Goal: Navigation & Orientation: Find specific page/section

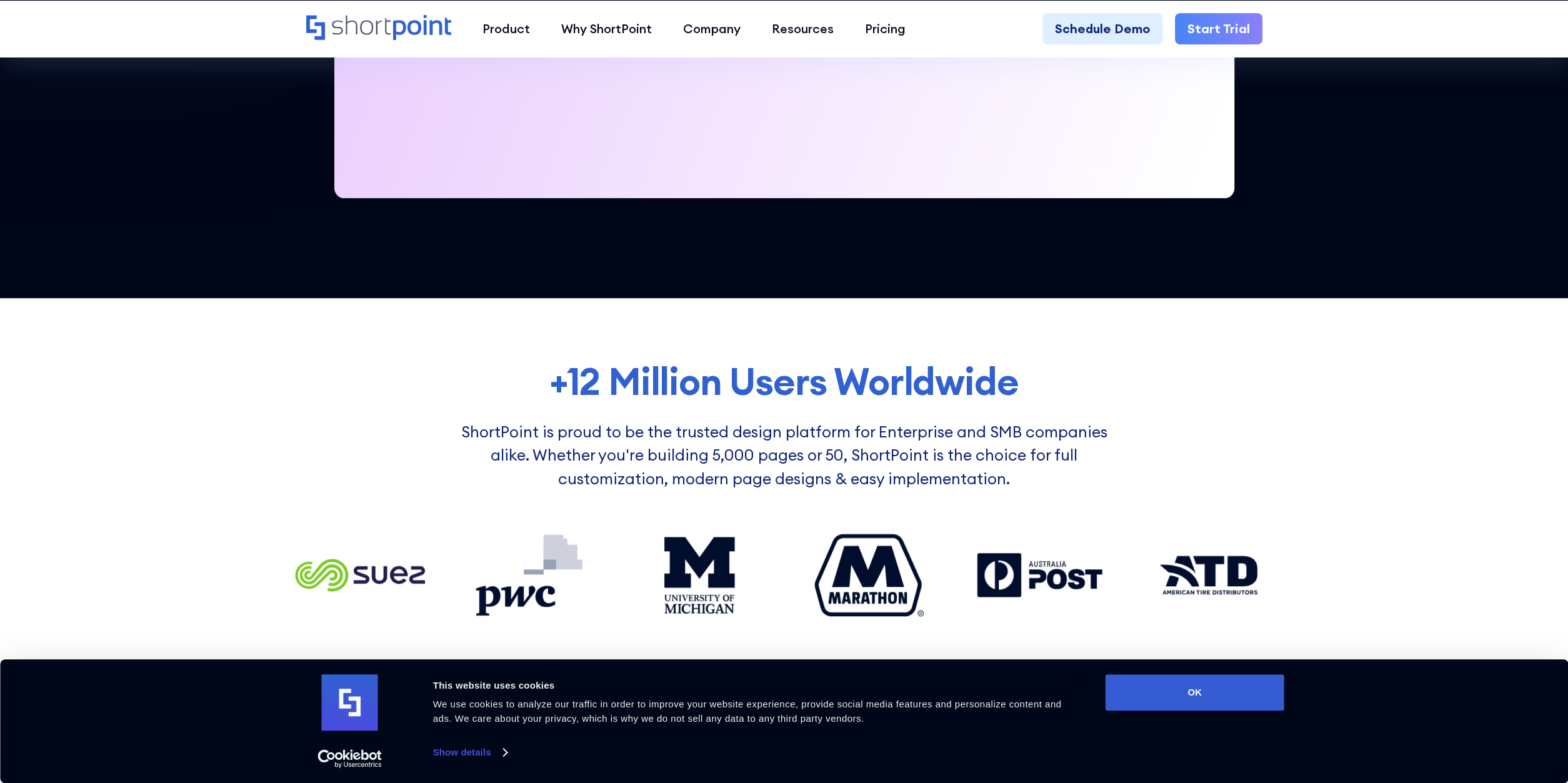
scroll to position [844, 0]
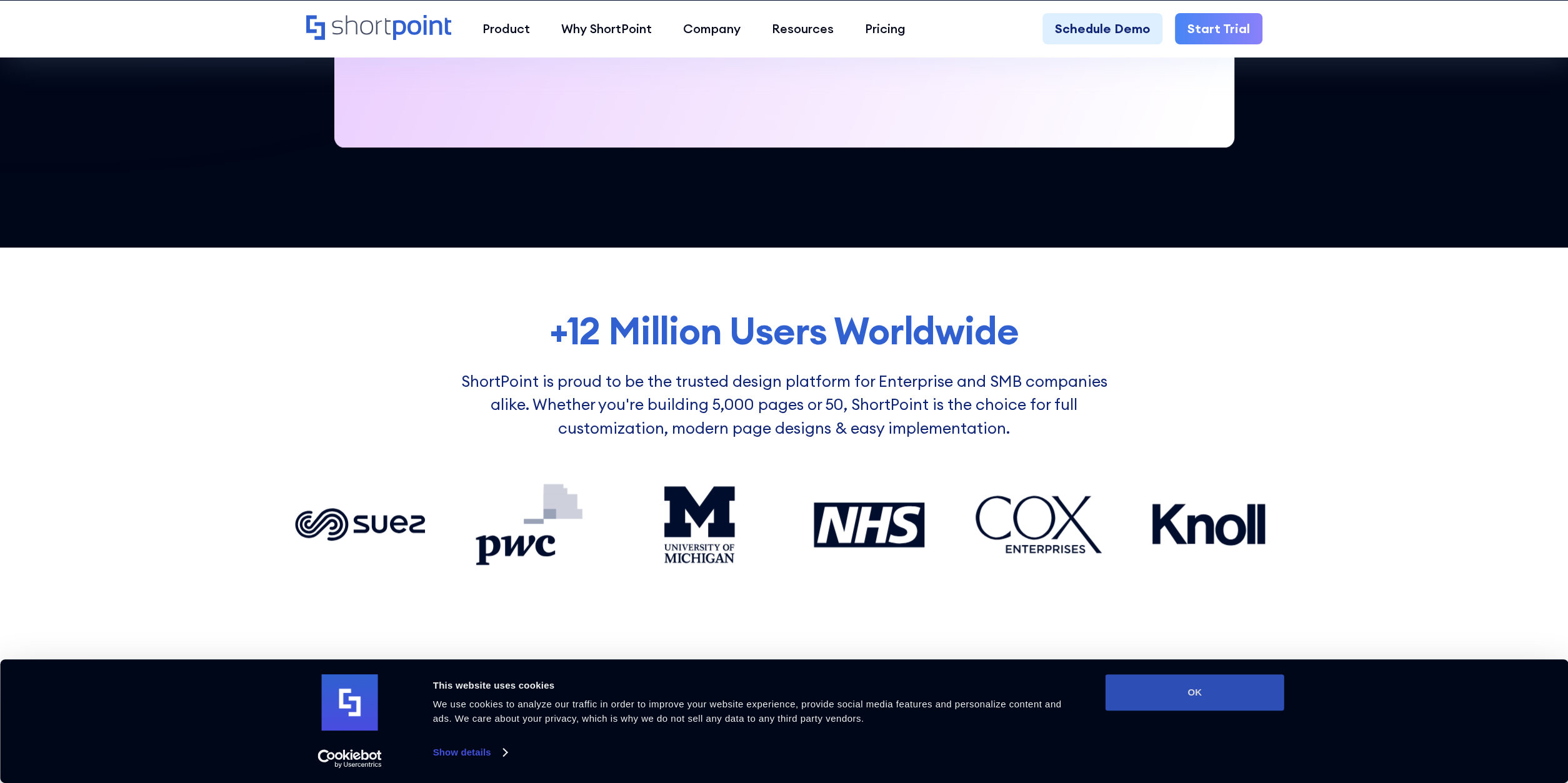
click at [1212, 683] on button "OK" at bounding box center [1195, 692] width 179 height 36
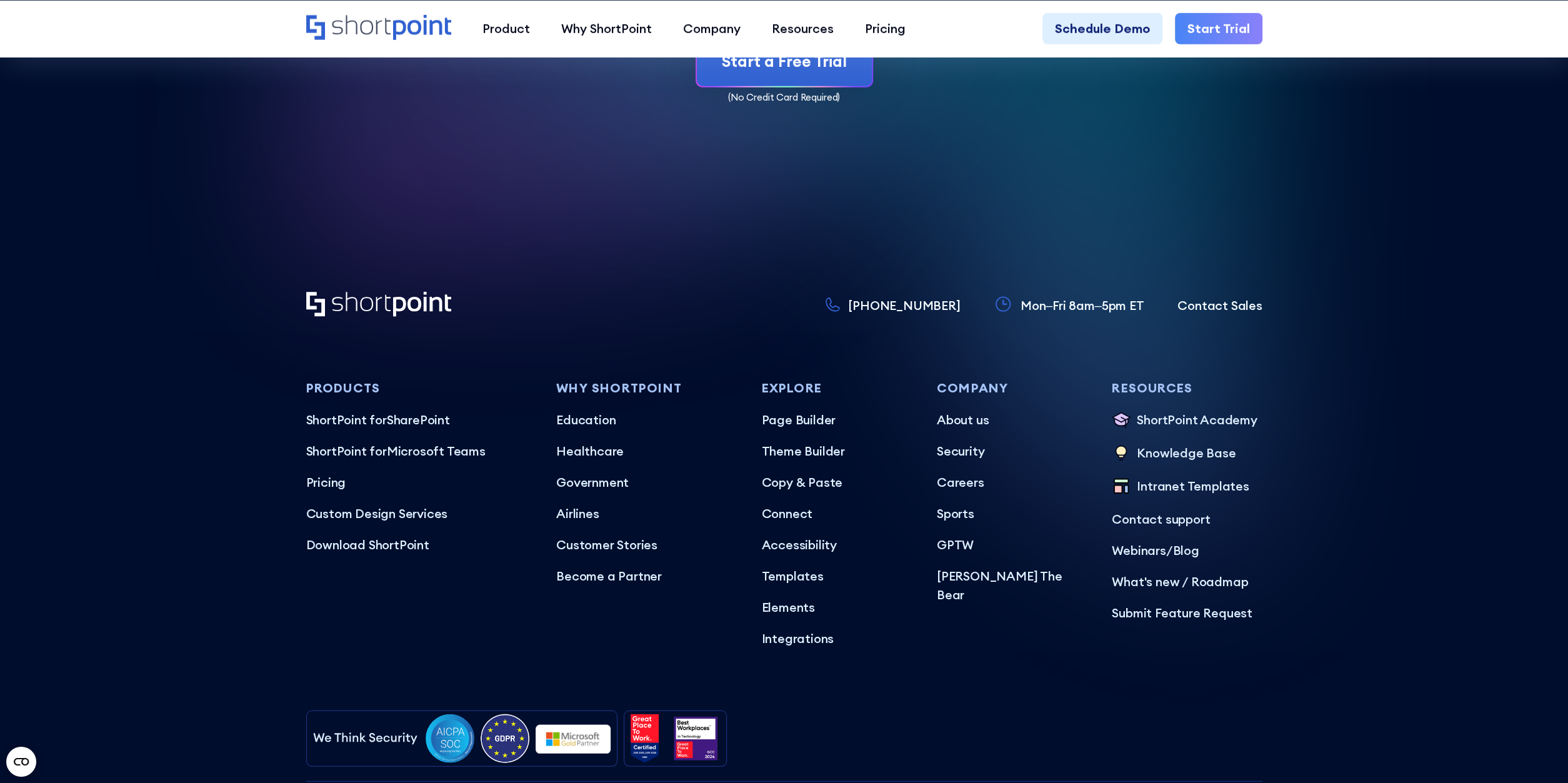
scroll to position [7667, 0]
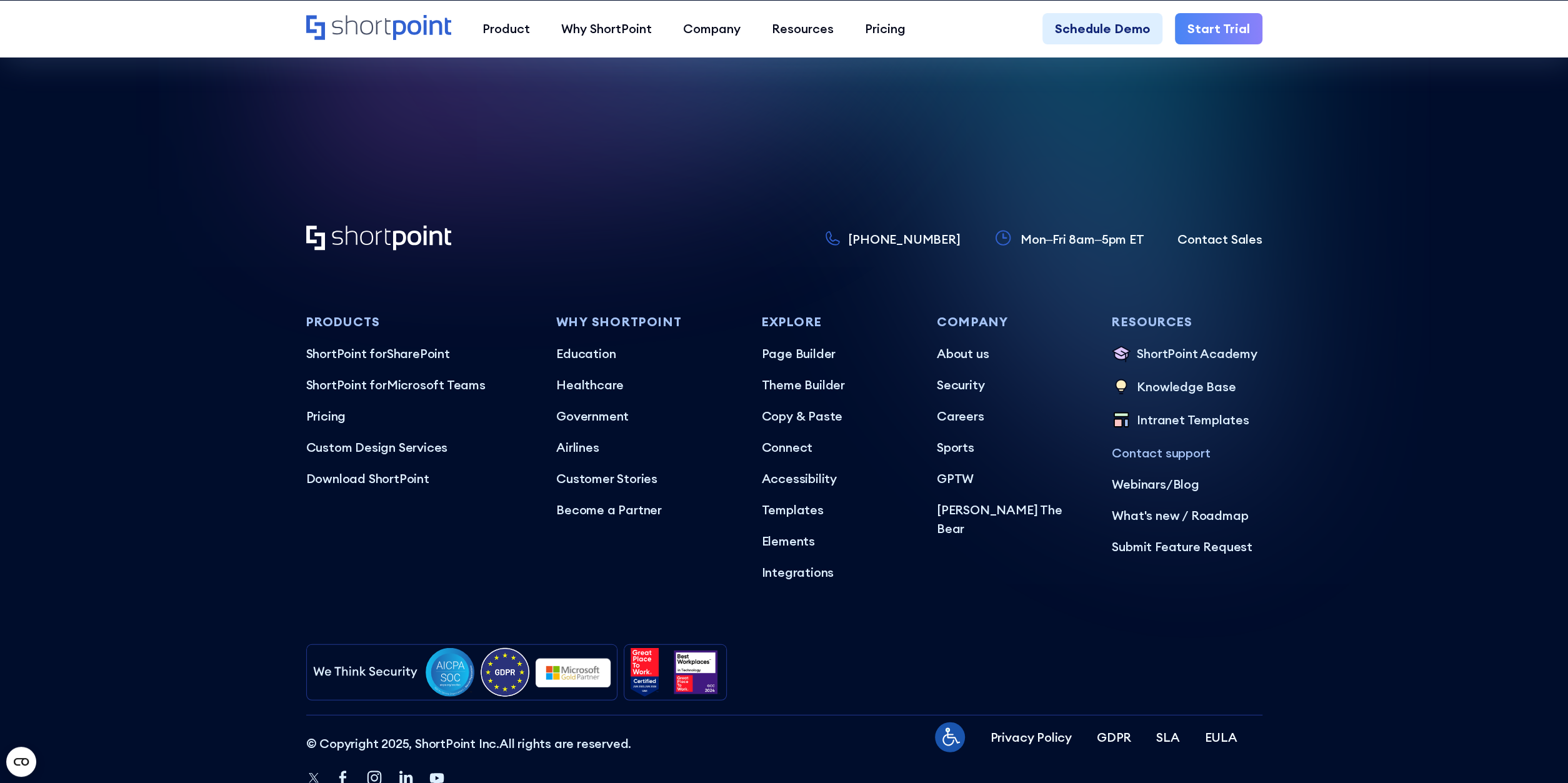
click at [1159, 443] on p "Contact support" at bounding box center [1187, 453] width 150 height 19
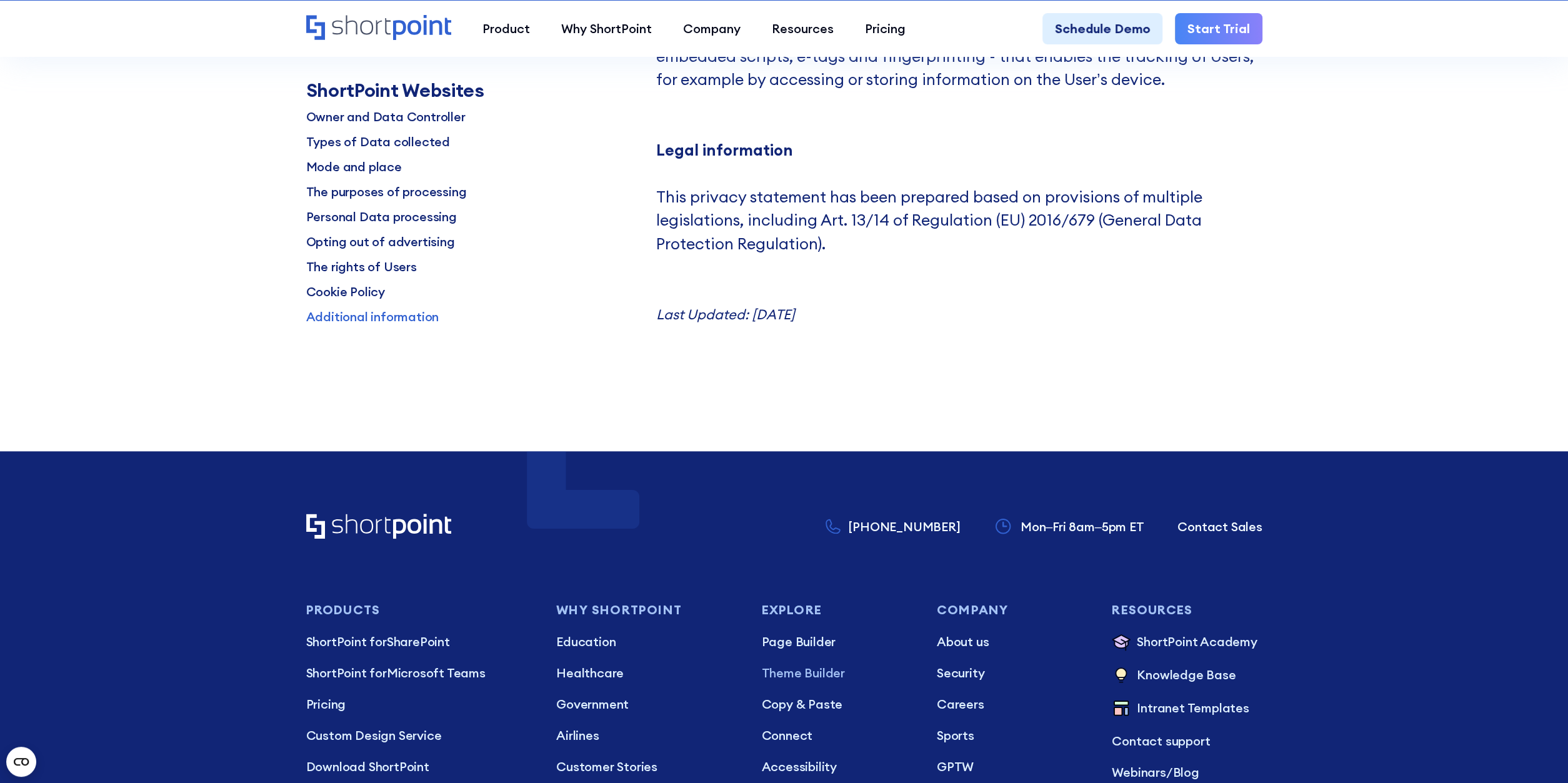
scroll to position [14618, 0]
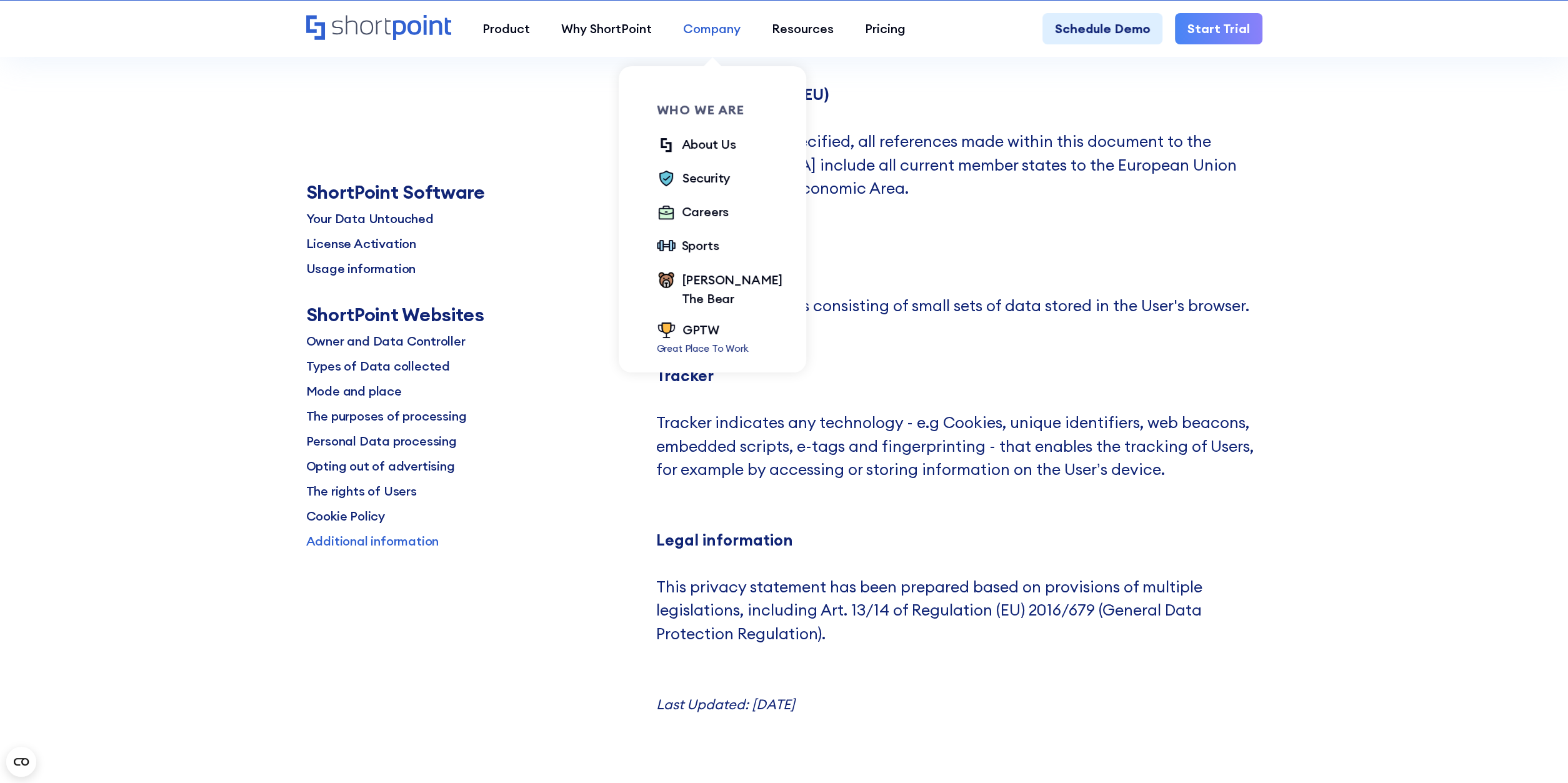
click at [714, 30] on div "Company" at bounding box center [712, 28] width 57 height 19
click at [719, 147] on div "About Us" at bounding box center [709, 144] width 54 height 19
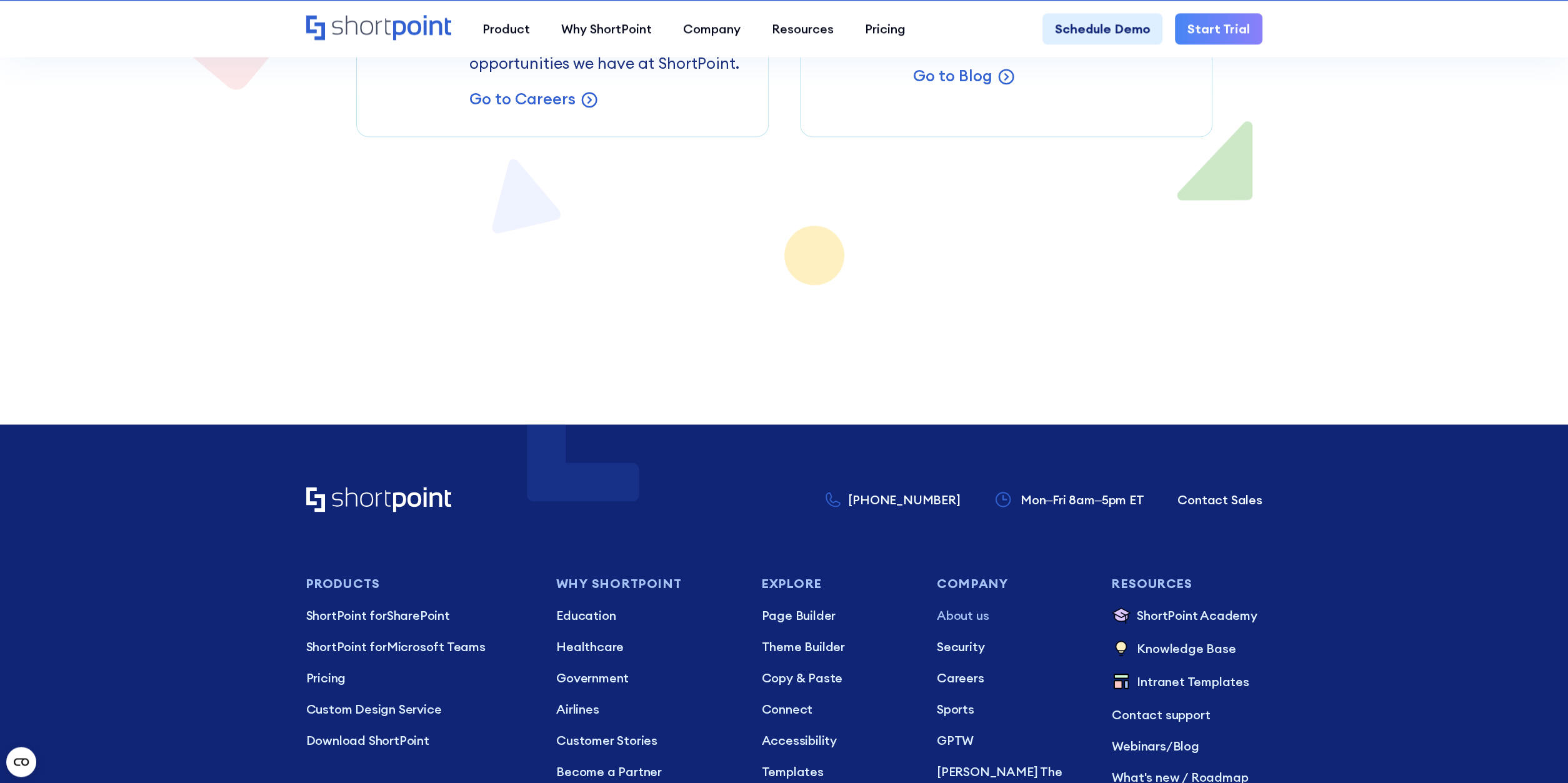
scroll to position [11240, 0]
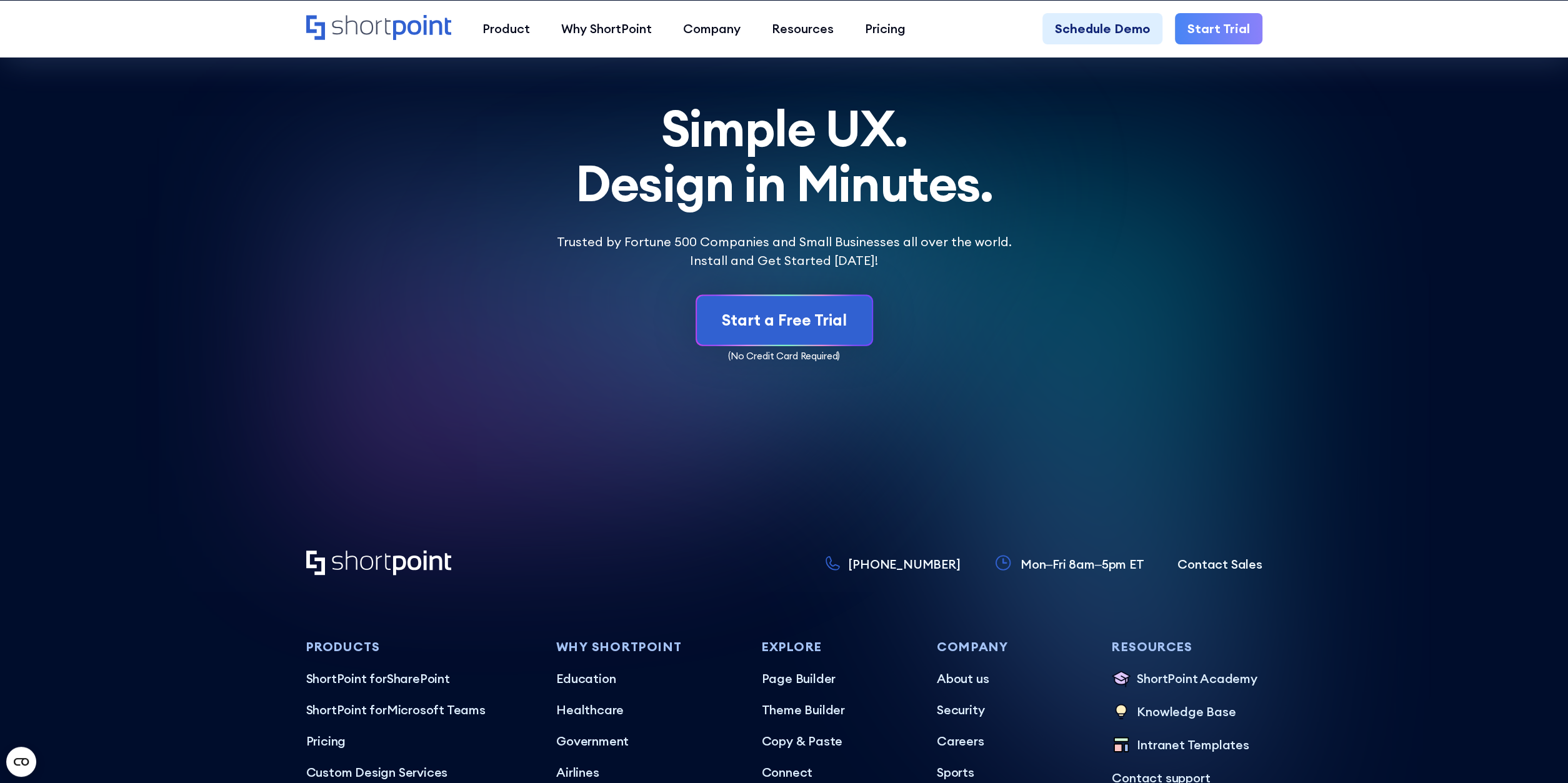
scroll to position [7707, 0]
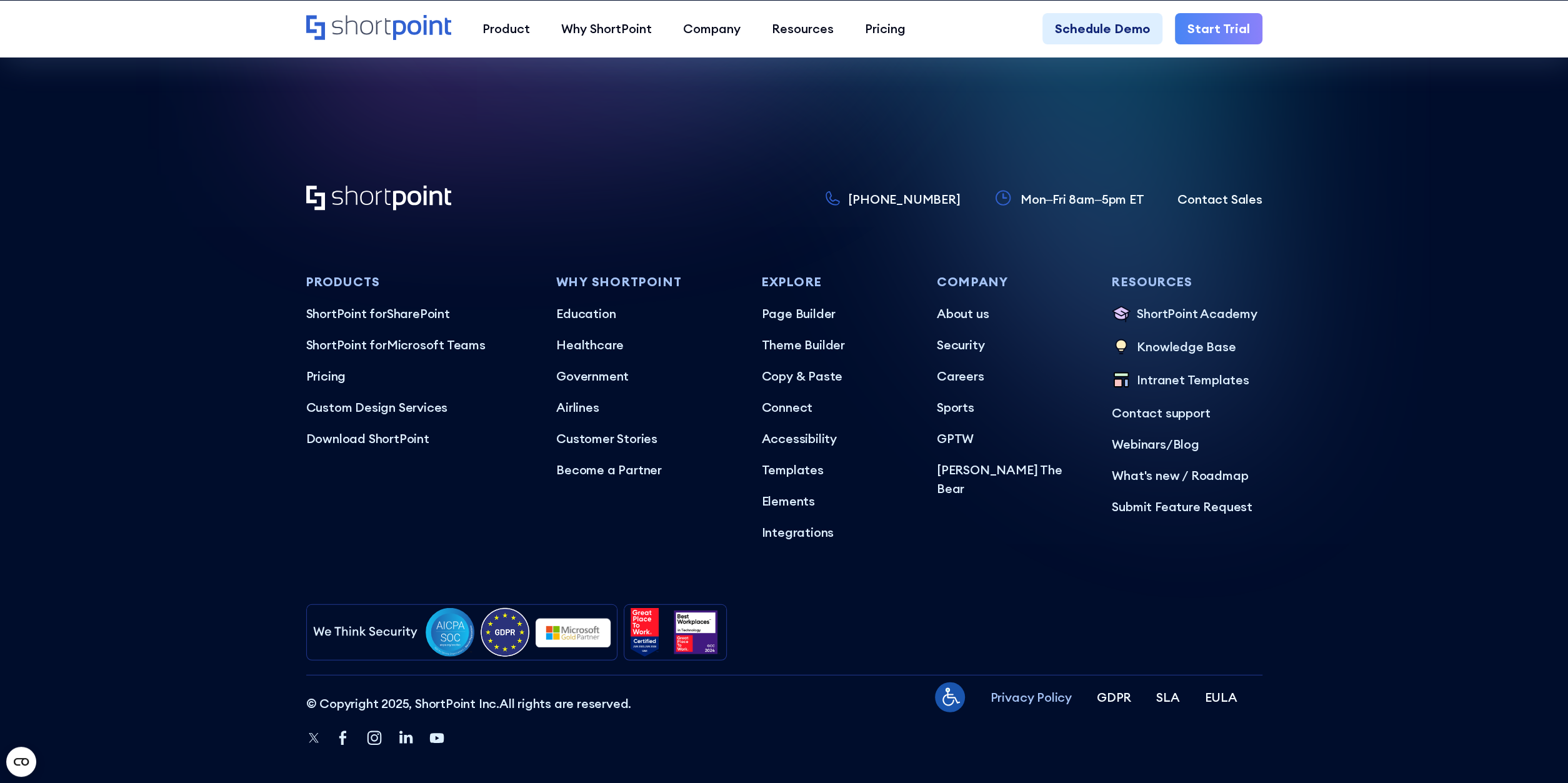
click at [1056, 688] on p "Privacy Policy" at bounding box center [1031, 697] width 81 height 19
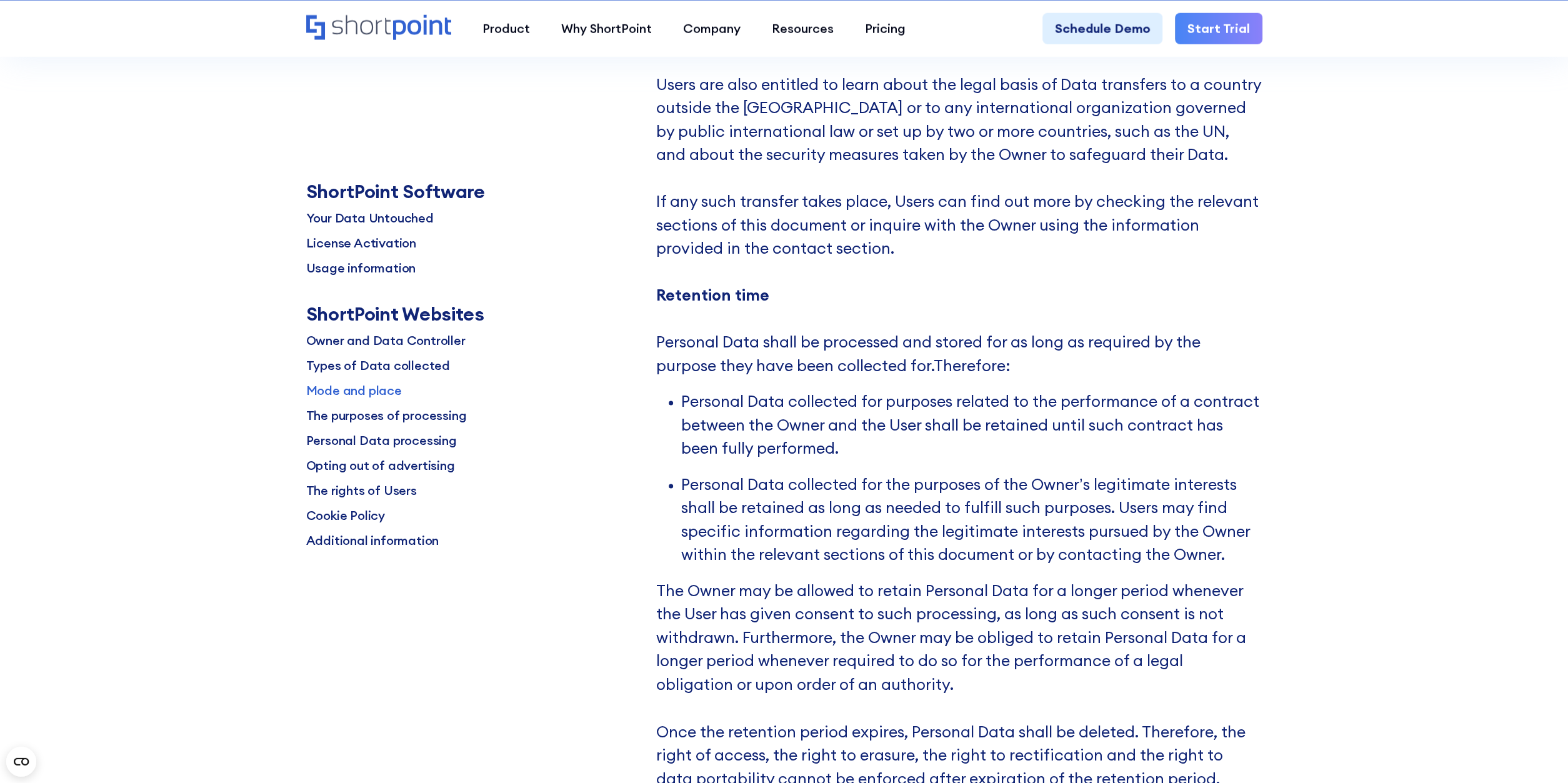
scroll to position [6367, 0]
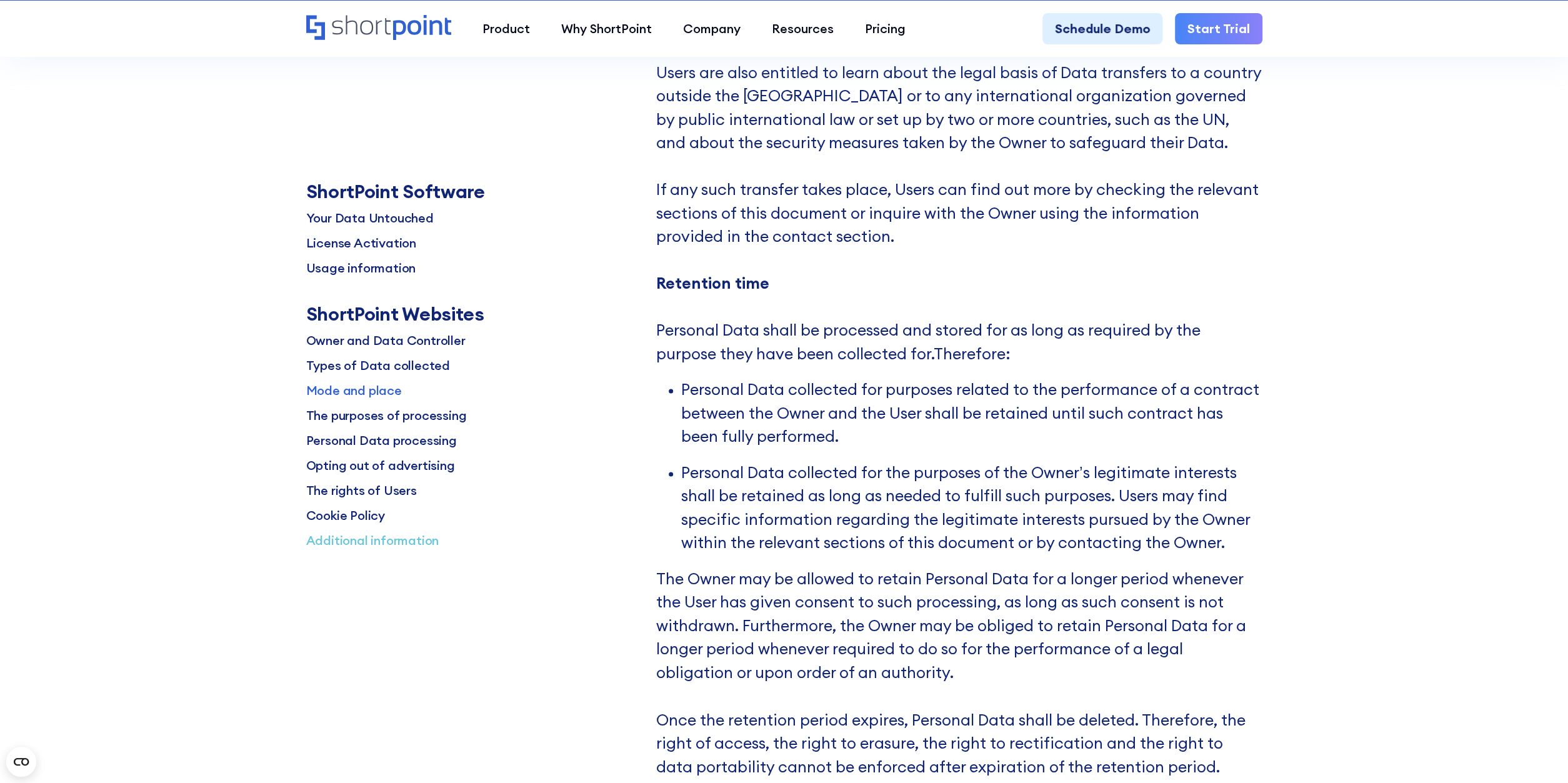
click at [423, 535] on p "Additional information" at bounding box center [373, 540] width 133 height 19
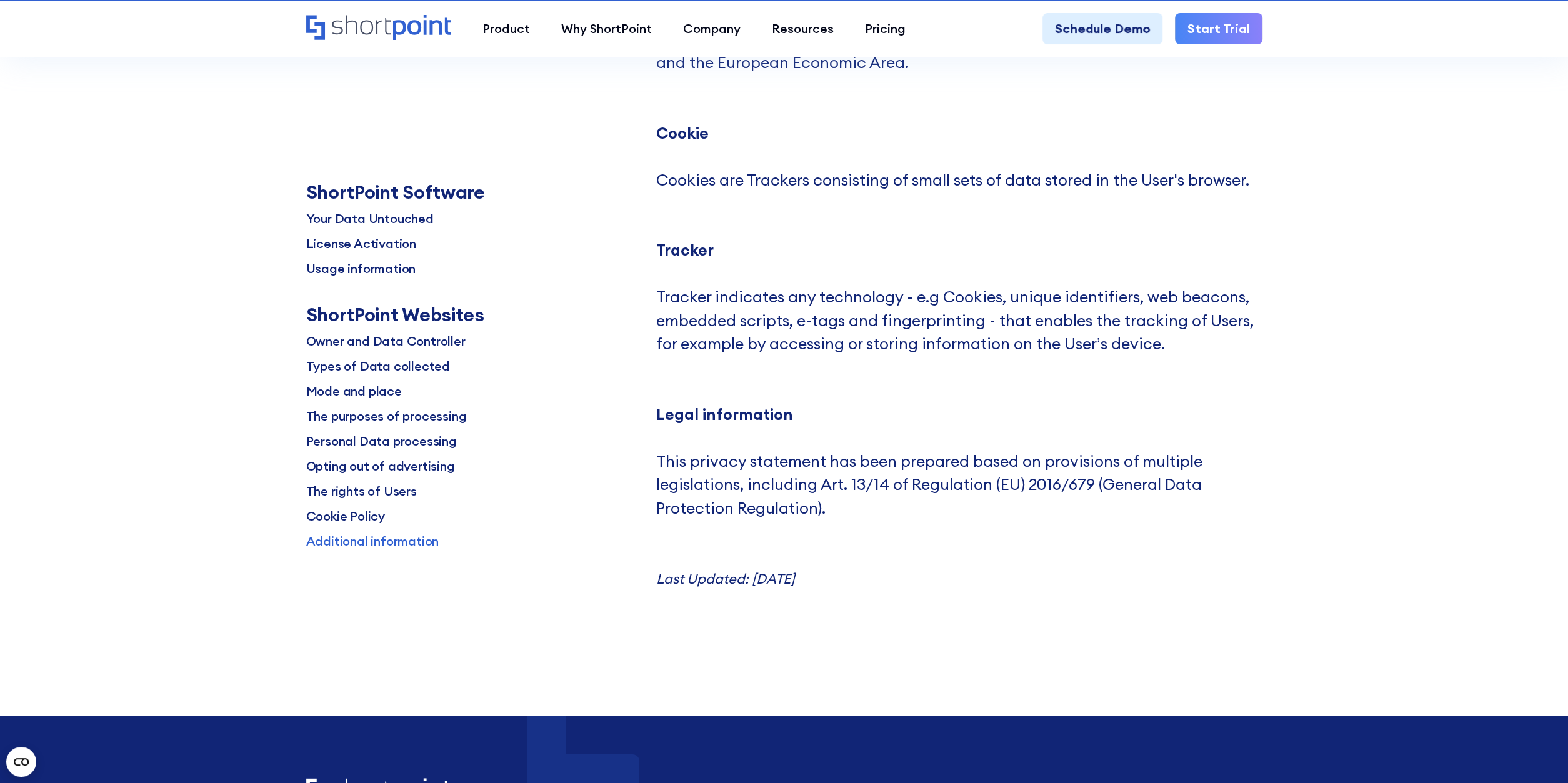
scroll to position [15058, 0]
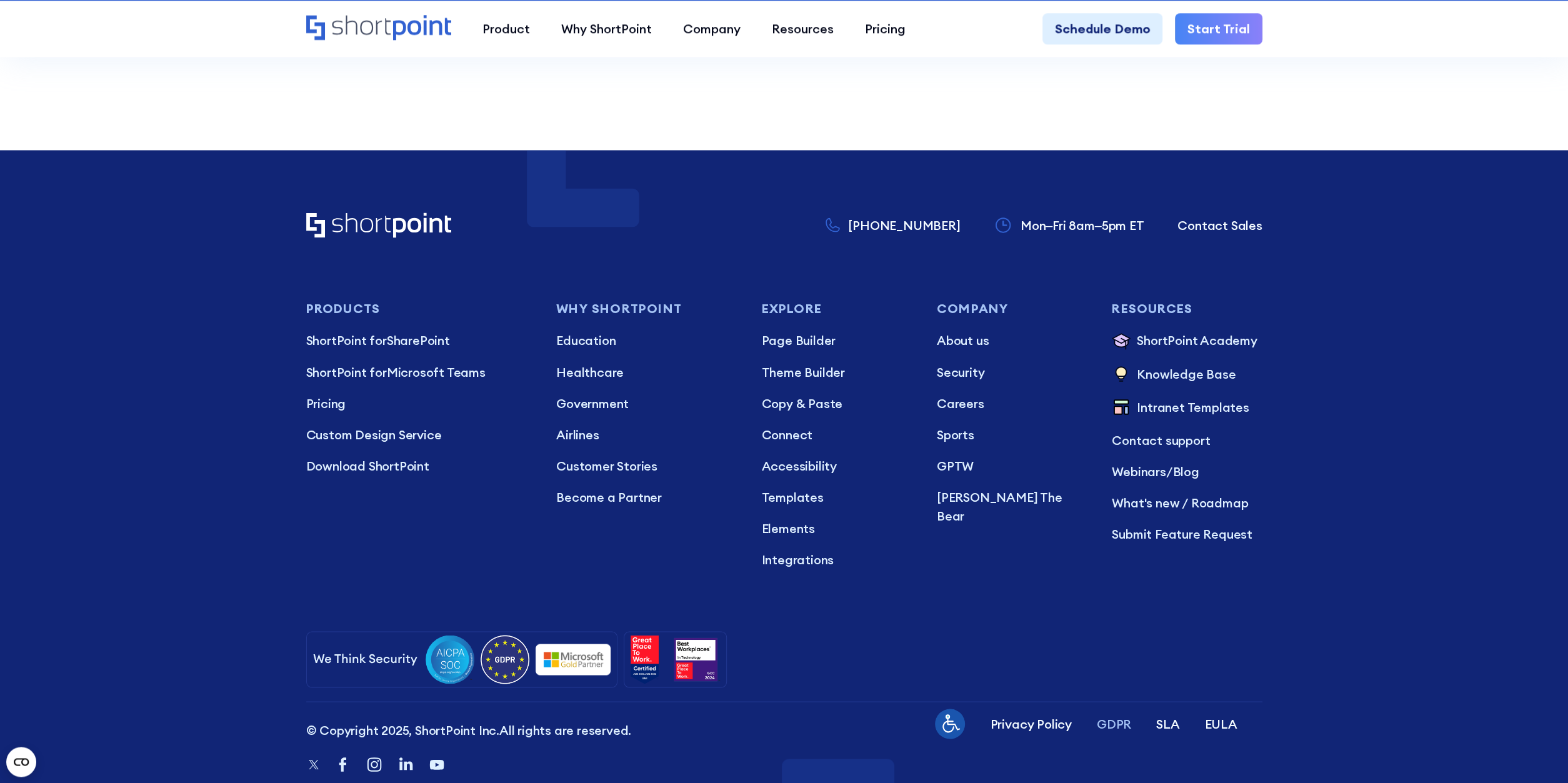
scroll to position [2006, 0]
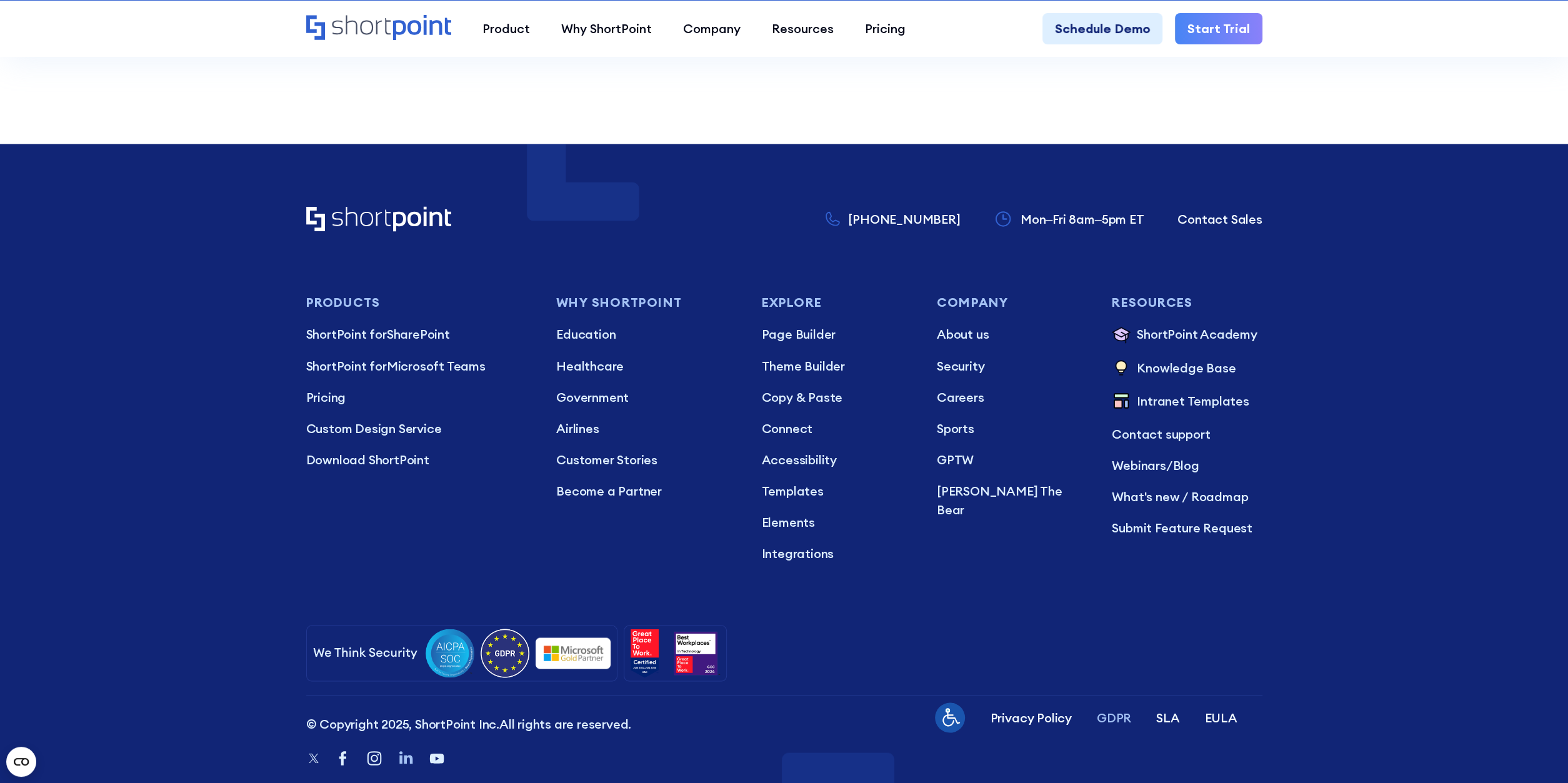
click at [407, 748] on icon "Linkedin" at bounding box center [406, 757] width 19 height 19
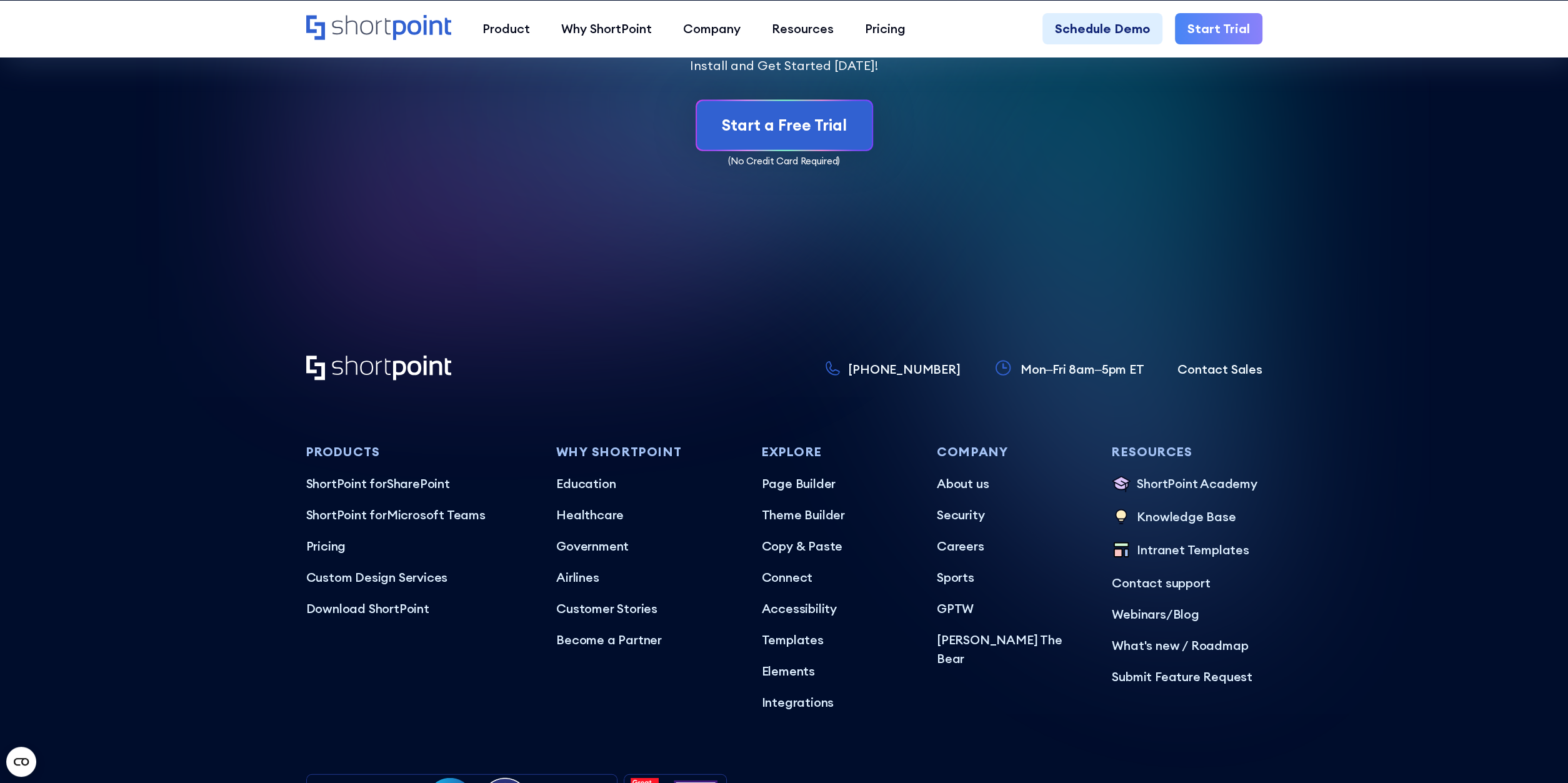
scroll to position [7707, 0]
